Goal: Information Seeking & Learning: Learn about a topic

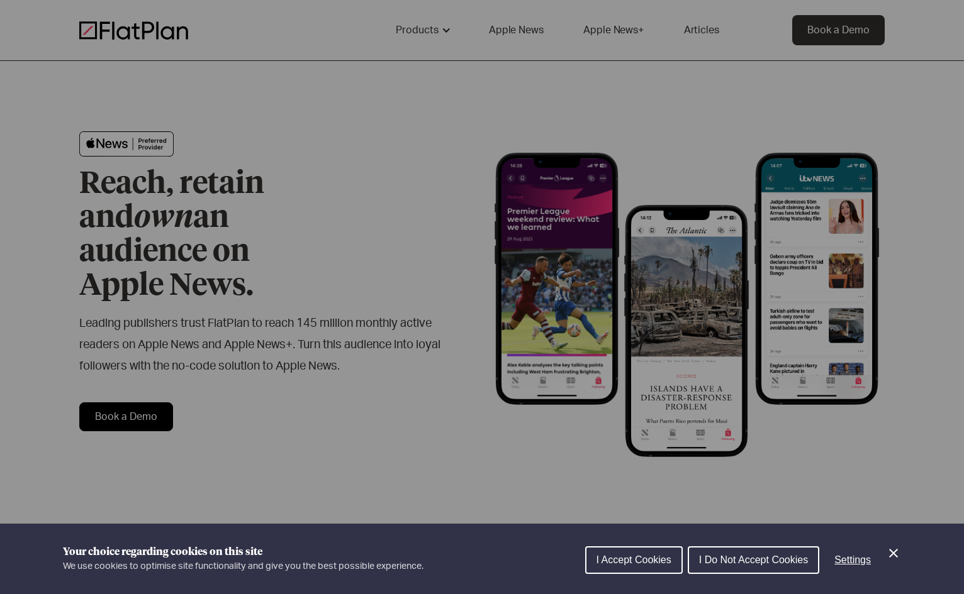
click at [894, 554] on icon "Close Cookie Control" at bounding box center [893, 553] width 9 height 9
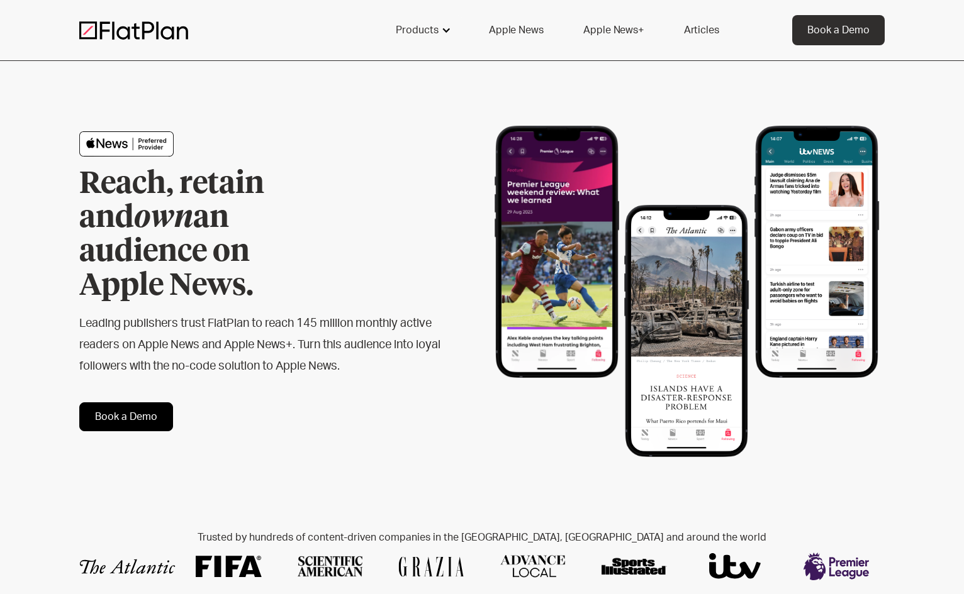
click at [435, 32] on div "Products" at bounding box center [417, 30] width 43 height 15
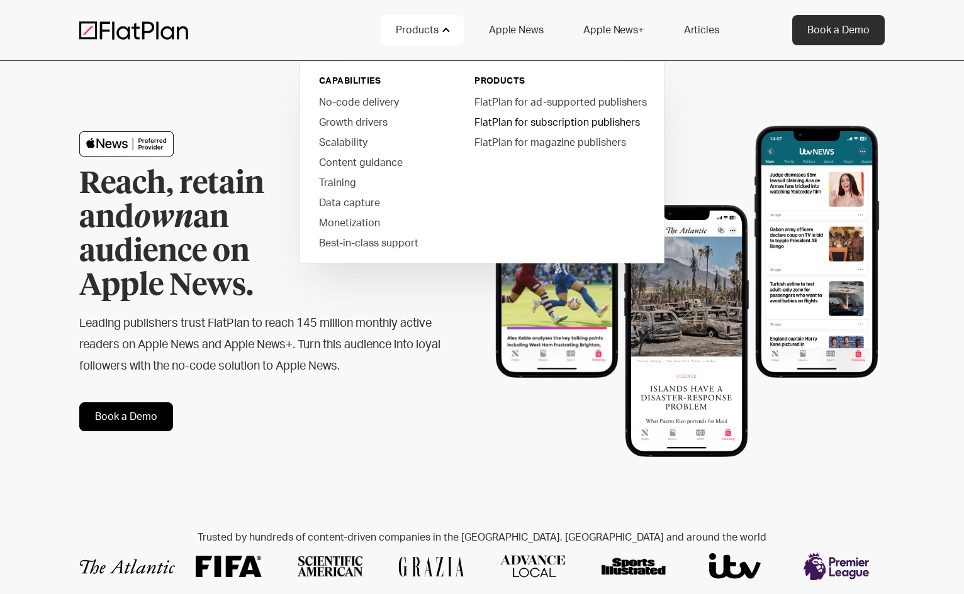
click at [531, 123] on link "FlatPlan for subscription publishers" at bounding box center [559, 122] width 191 height 20
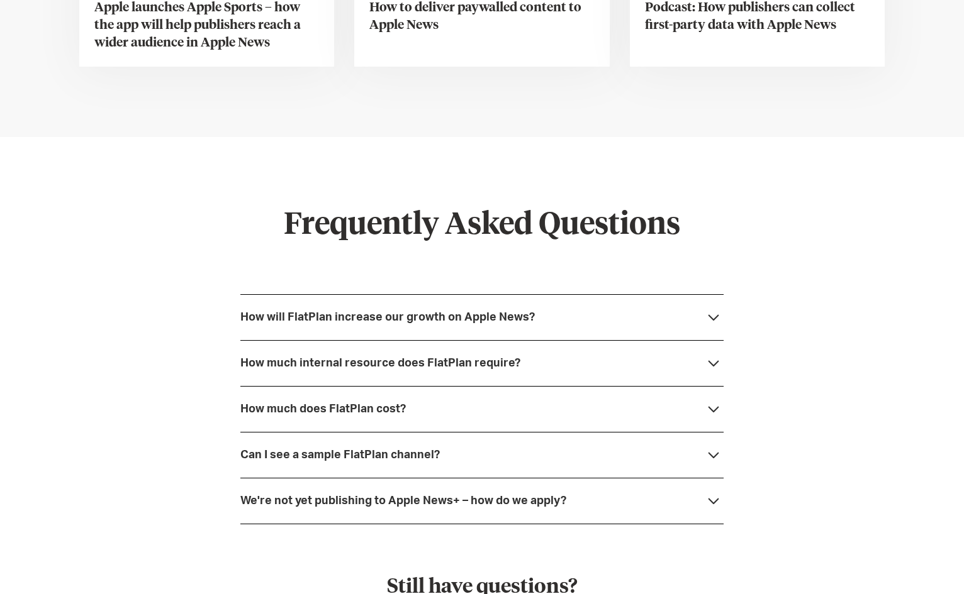
scroll to position [4604, 0]
click at [268, 450] on div "Can I see a sample FlatPlan channel?" at bounding box center [339, 456] width 199 height 13
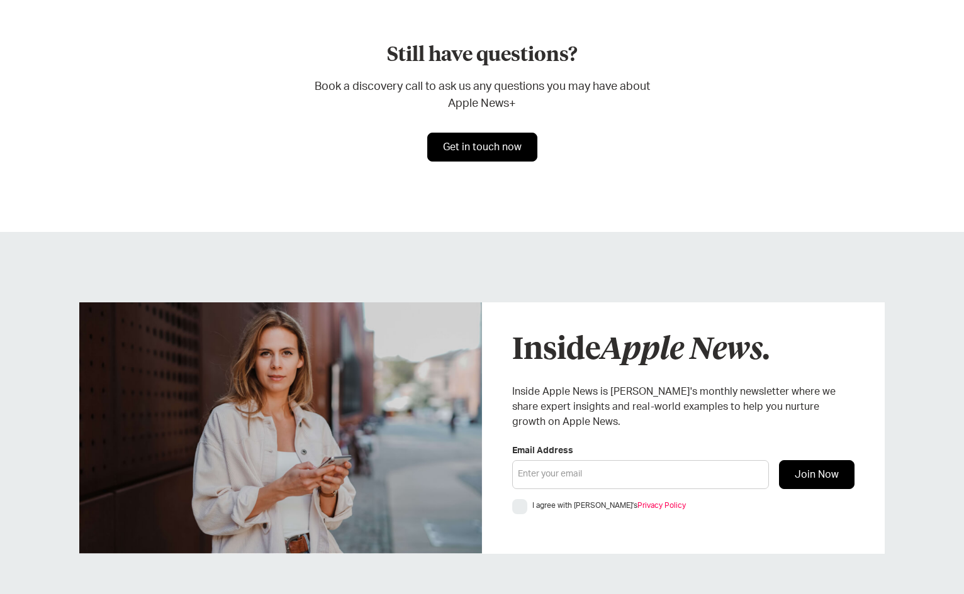
scroll to position [5778, 0]
